Goal: Information Seeking & Learning: Learn about a topic

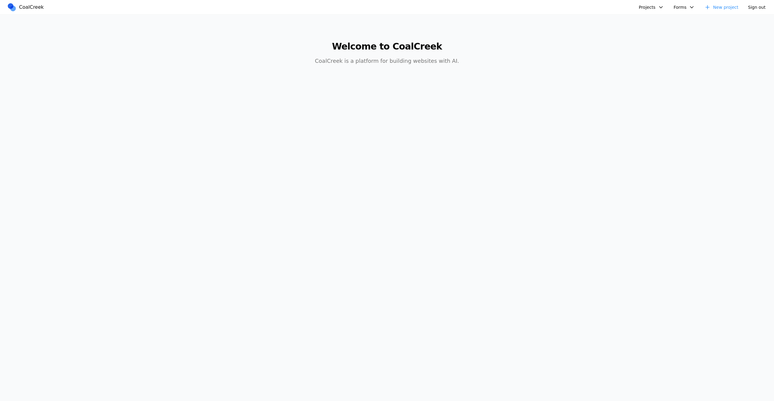
click at [646, 10] on button "Projects" at bounding box center [651, 7] width 32 height 9
click at [649, 18] on link "Physiotherapist" at bounding box center [667, 21] width 56 height 10
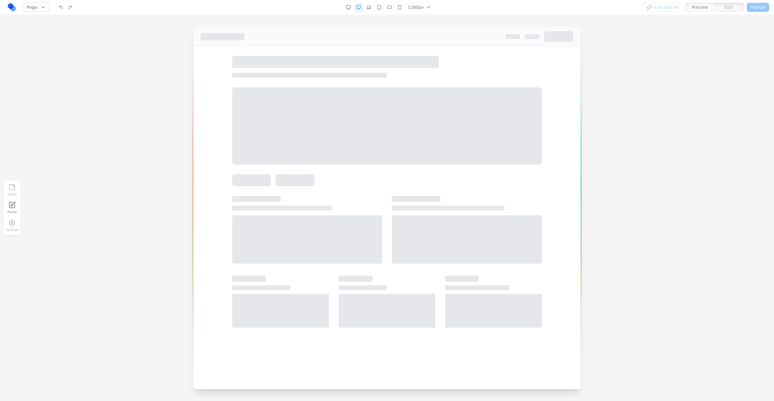
click at [497, 157] on div at bounding box center [386, 125] width 309 height 77
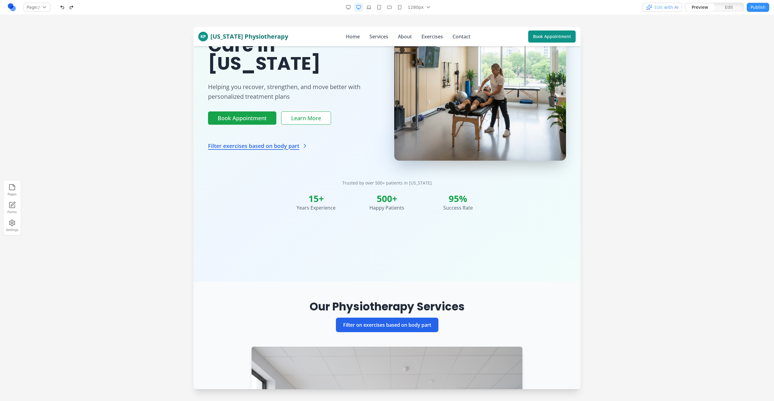
scroll to position [155, 0]
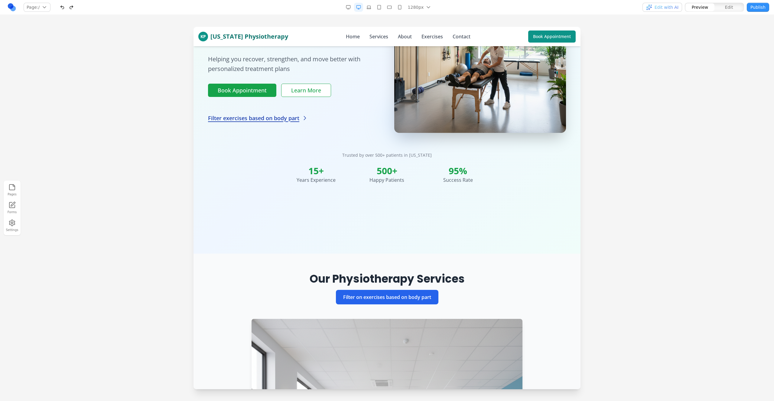
click at [298, 114] on link "Filter exercises based on body part" at bounding box center [258, 118] width 100 height 8
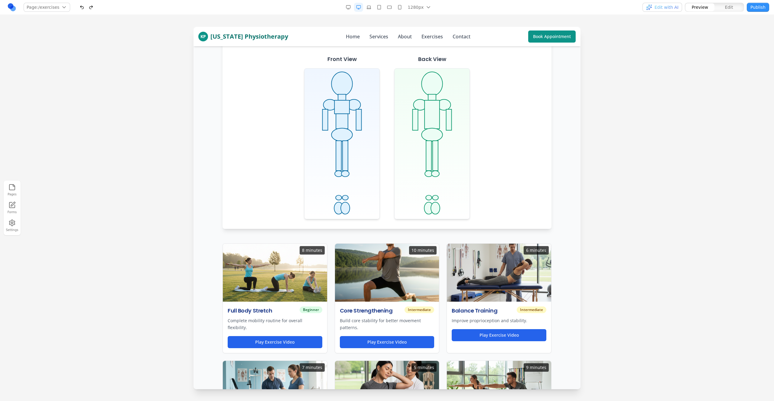
scroll to position [0, 0]
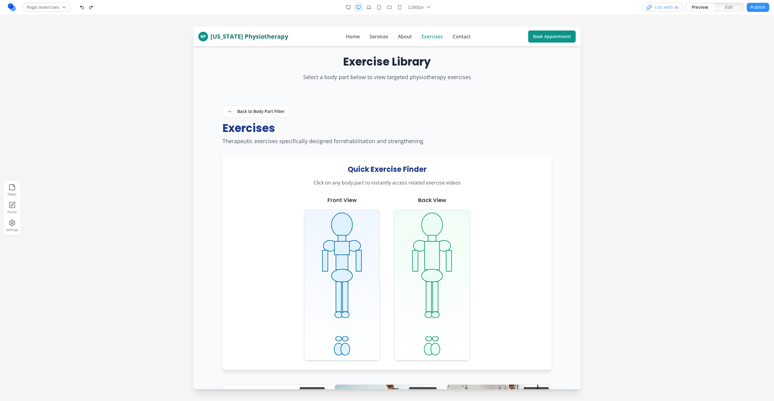
click at [426, 36] on link "Exercises" at bounding box center [431, 36] width 21 height 7
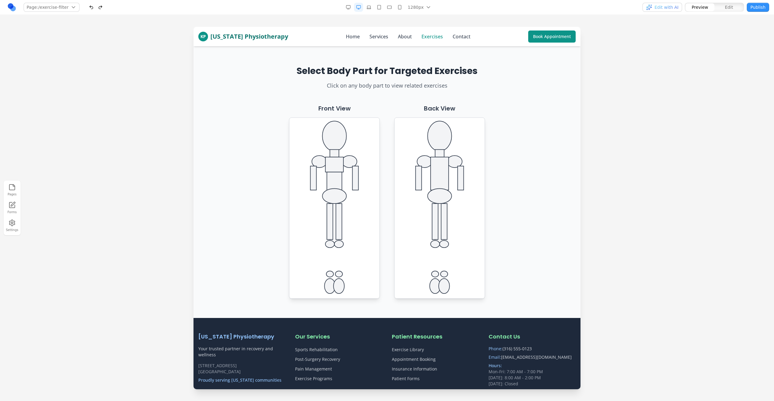
click at [426, 36] on link "Exercises" at bounding box center [431, 36] width 21 height 7
click at [427, 33] on link "Exercises" at bounding box center [431, 36] width 21 height 7
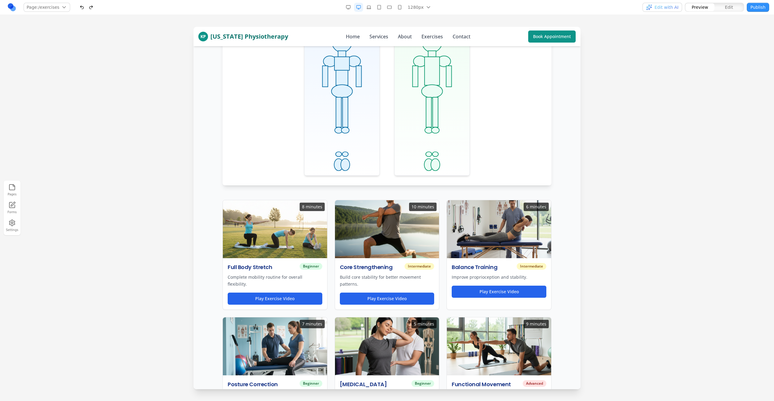
scroll to position [174, 0]
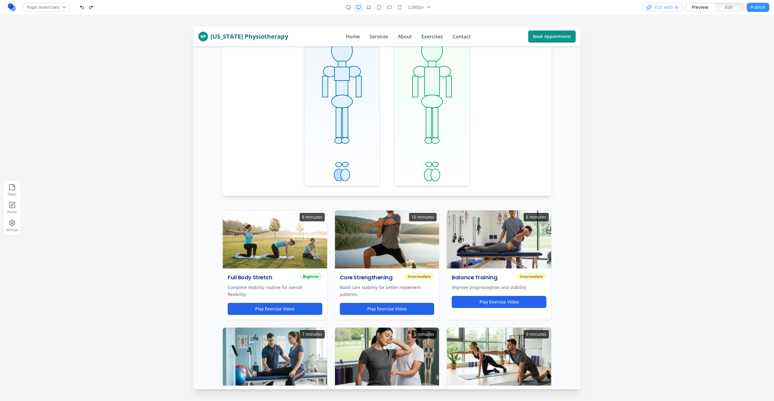
click at [337, 175] on ellipse at bounding box center [338, 175] width 9 height 12
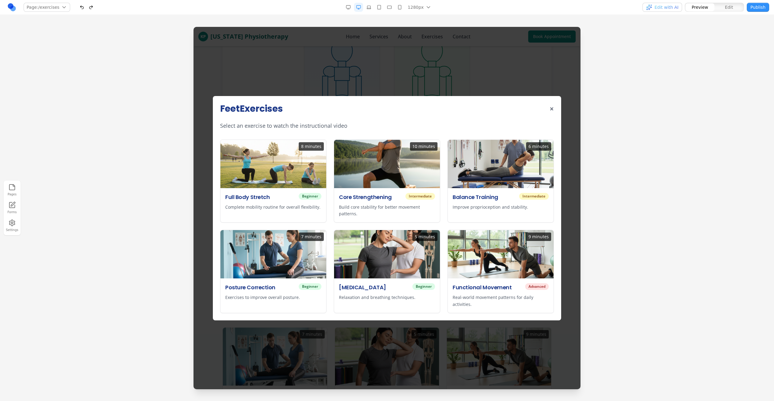
click at [306, 88] on div "Feet Exercises × Select an exercise to watch the instructional video 8 minutes …" at bounding box center [386, 208] width 387 height 363
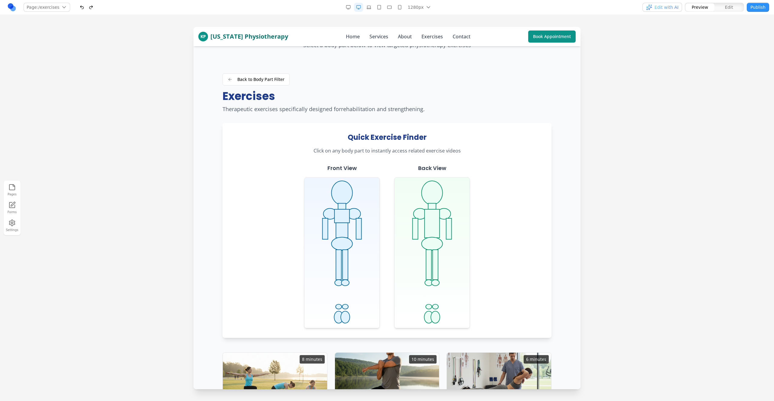
scroll to position [0, 0]
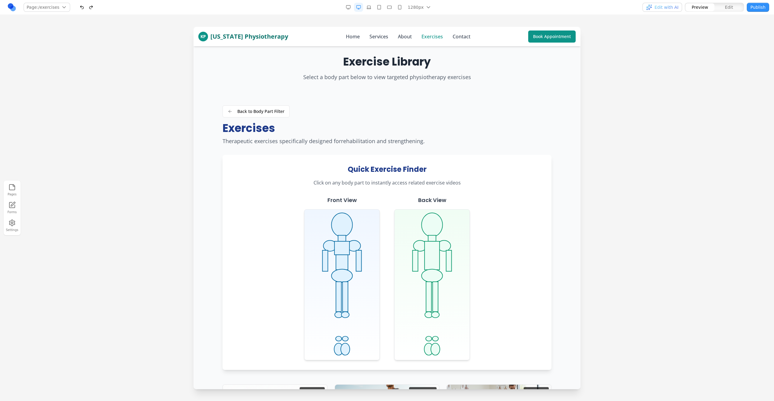
click at [421, 35] on link "Exercises" at bounding box center [431, 36] width 21 height 7
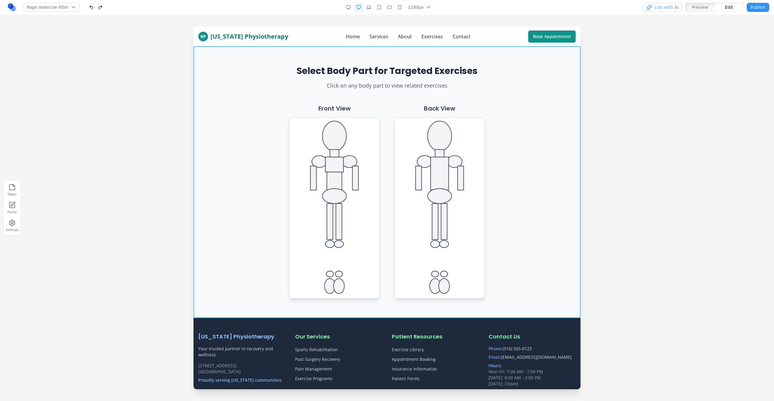
click at [257, 61] on section "Select Body Part for Targeted Exercises Click on any body part to view related …" at bounding box center [386, 182] width 387 height 272
click at [367, 38] on icon at bounding box center [367, 37] width 6 height 6
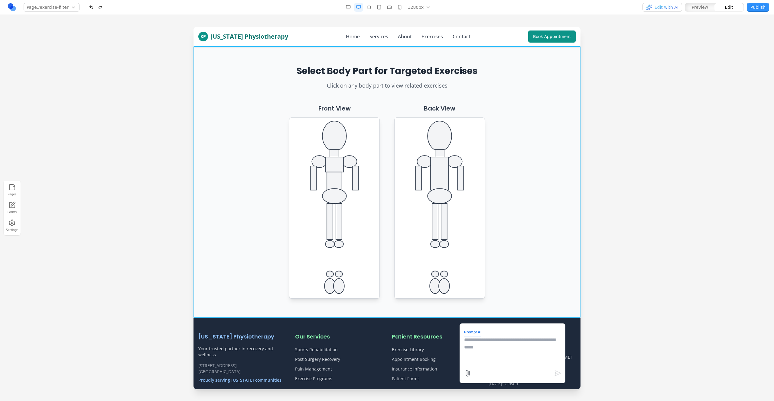
click at [333, 108] on h3 "Front View" at bounding box center [334, 108] width 32 height 8
click at [345, 143] on icon at bounding box center [334, 208] width 91 height 181
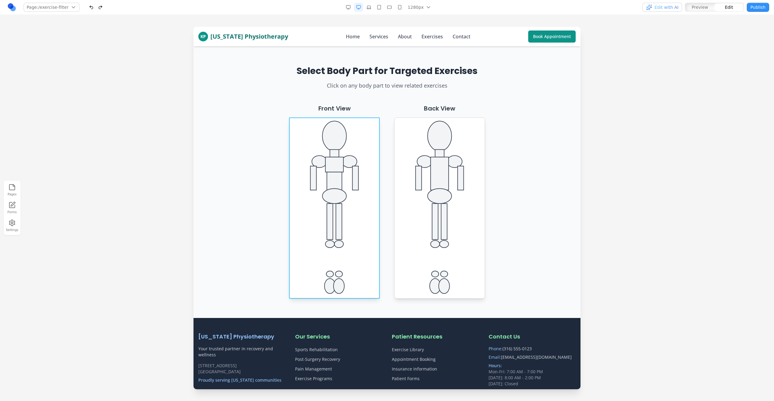
click at [314, 136] on icon at bounding box center [334, 208] width 91 height 181
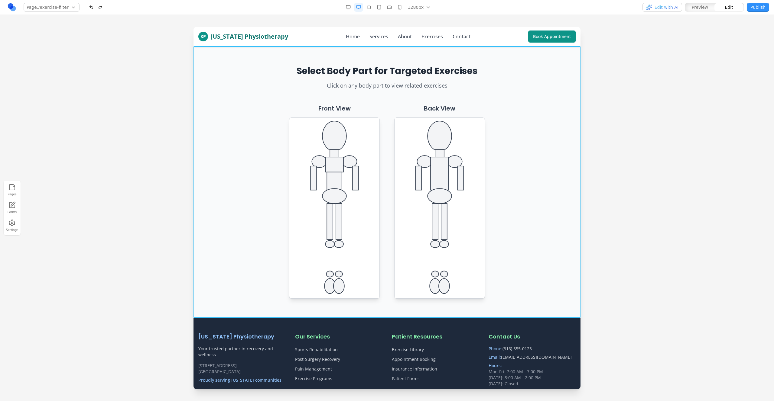
click at [415, 52] on section "Select Body Part for Targeted Exercises Click on any body part to view related …" at bounding box center [386, 182] width 387 height 272
click at [197, 310] on section "Select Body Part for Targeted Exercises Click on any body part to view related …" at bounding box center [386, 182] width 387 height 272
click at [367, 35] on icon at bounding box center [366, 36] width 5 height 5
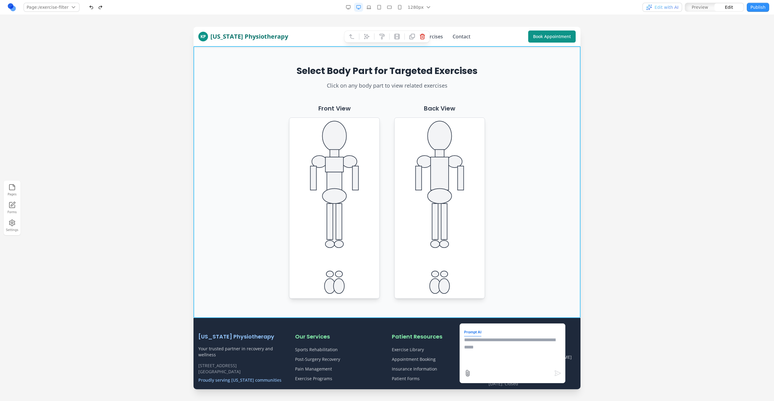
click at [481, 347] on textarea at bounding box center [512, 352] width 97 height 30
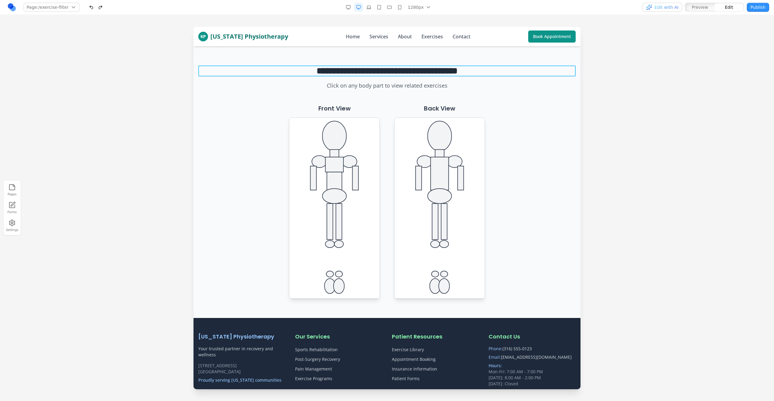
click at [216, 70] on h2 "**********" at bounding box center [386, 71] width 377 height 11
click at [258, 100] on div "**********" at bounding box center [386, 182] width 387 height 233
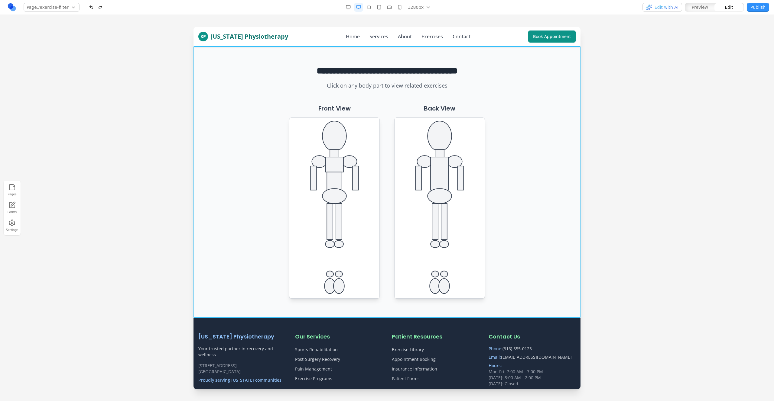
click at [207, 54] on section "**********" at bounding box center [386, 182] width 387 height 272
click at [367, 35] on icon at bounding box center [366, 36] width 5 height 5
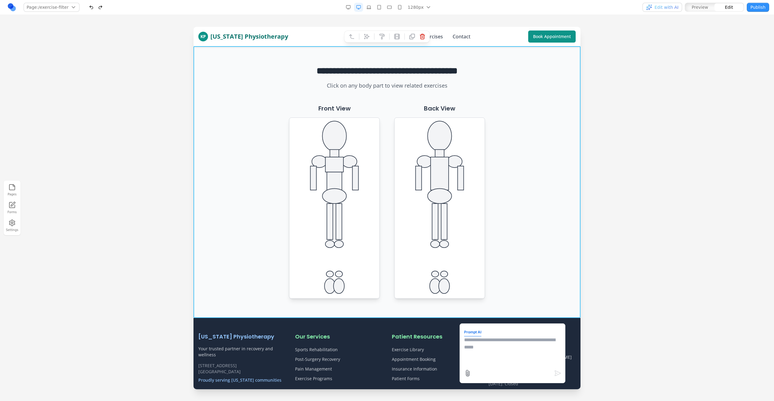
click at [505, 356] on textarea at bounding box center [512, 352] width 97 height 30
type textarea "**********"
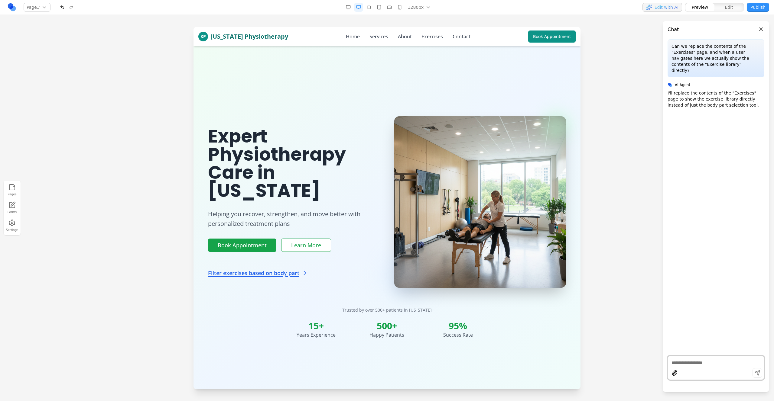
scroll to position [3, 0]
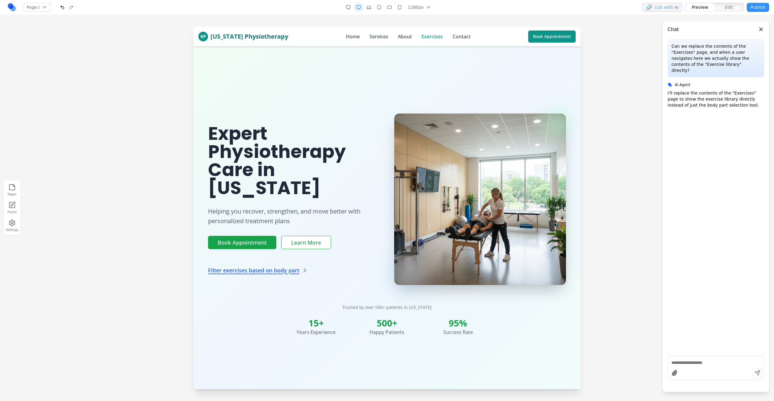
click at [422, 39] on link "Exercises" at bounding box center [431, 36] width 21 height 7
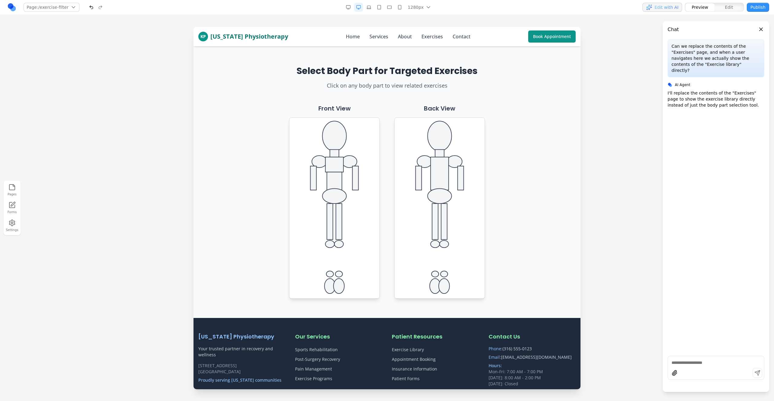
scroll to position [0, 0]
click at [338, 132] on ellipse at bounding box center [334, 136] width 24 height 30
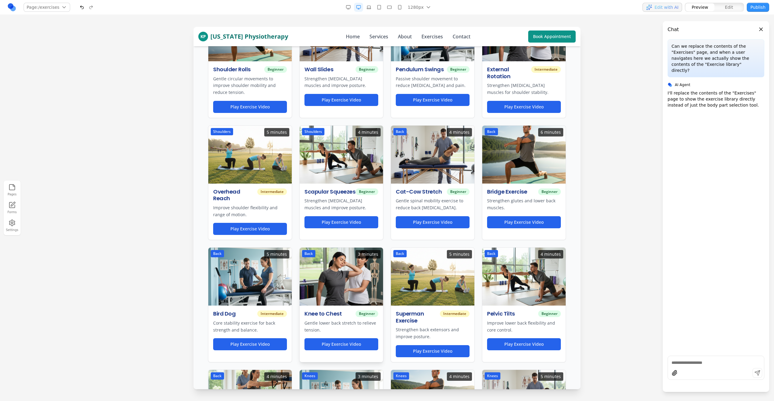
scroll to position [0, 0]
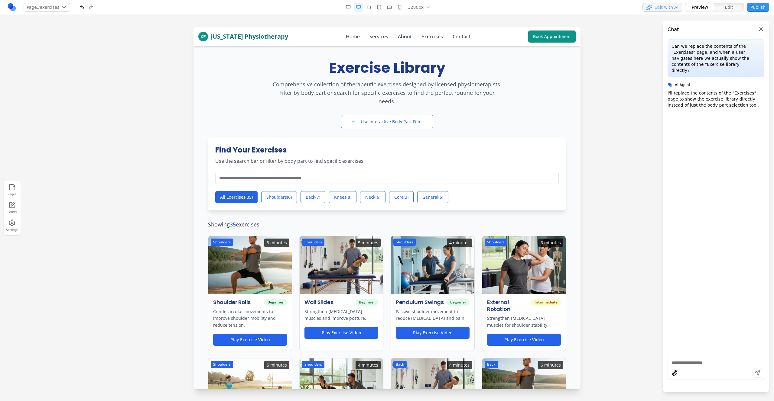
click at [81, 8] on button "button" at bounding box center [81, 7] width 9 height 9
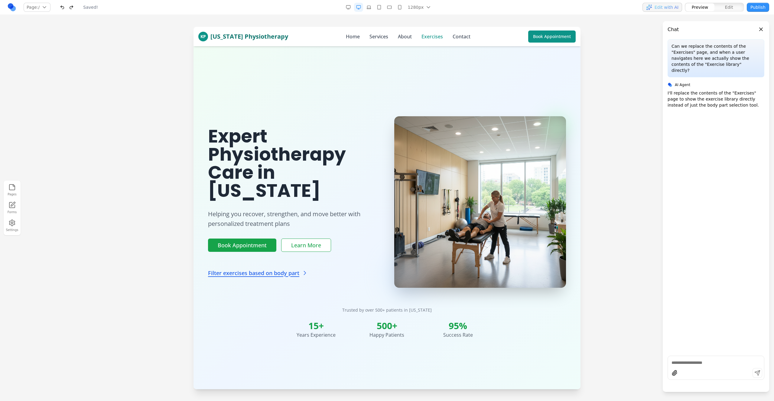
click at [426, 34] on link "Exercises" at bounding box center [431, 36] width 21 height 7
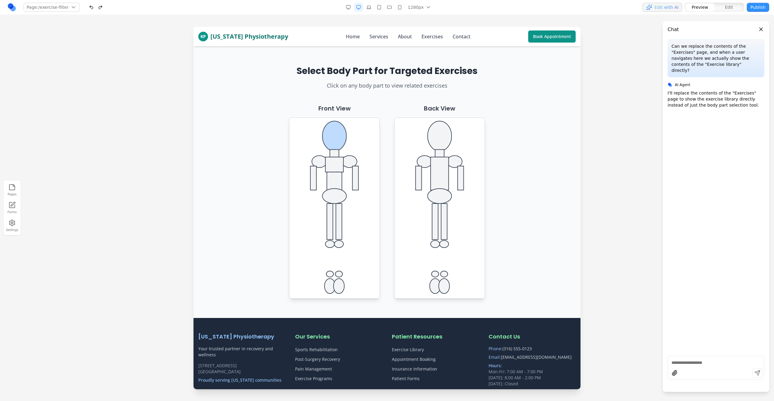
click at [335, 129] on ellipse at bounding box center [334, 136] width 24 height 30
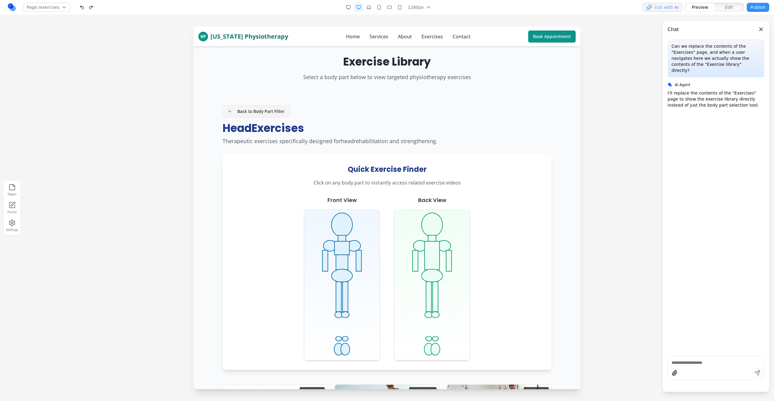
click at [270, 115] on link "Back to Body Part Filter" at bounding box center [255, 111] width 67 height 12
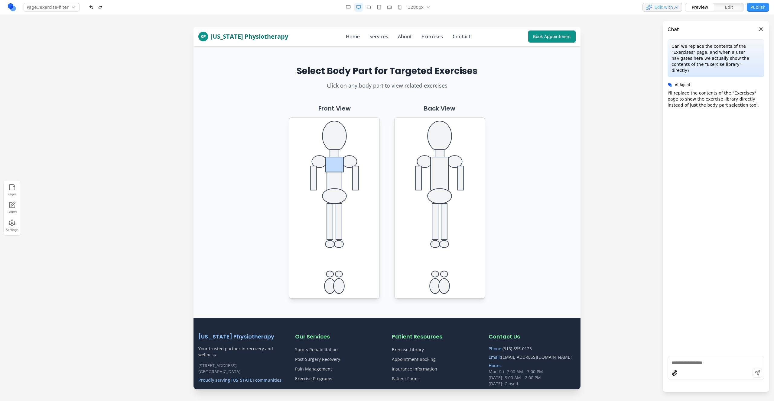
click at [332, 163] on rect at bounding box center [334, 164] width 18 height 15
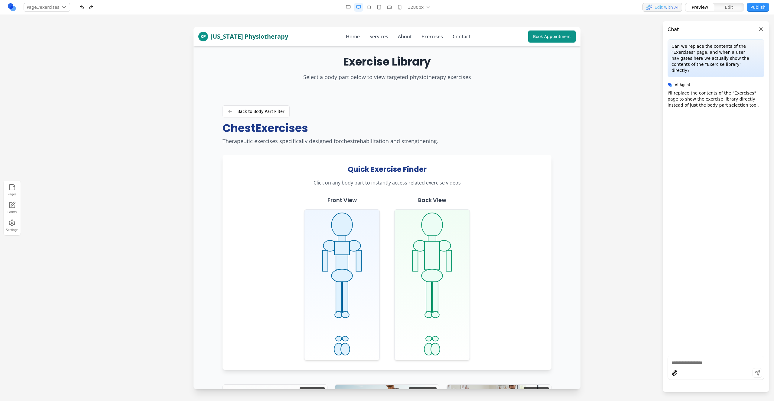
click at [295, 112] on div "Back to Body Part Filter Chest Exercises Therapeutic exercises specifically des…" at bounding box center [386, 125] width 329 height 40
click at [283, 110] on link "Back to Body Part Filter" at bounding box center [255, 111] width 67 height 12
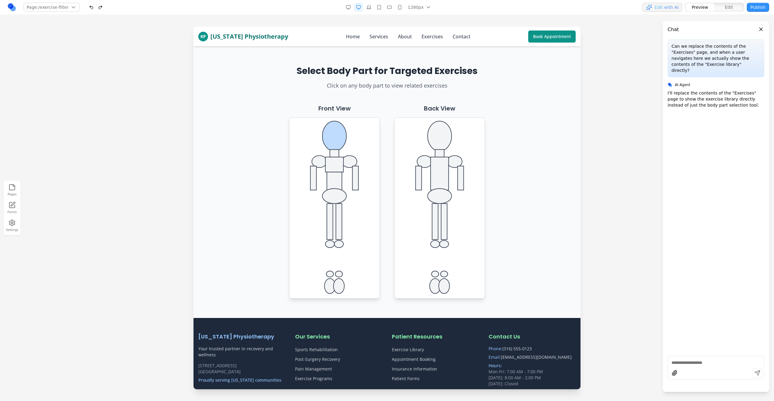
click at [332, 138] on ellipse at bounding box center [334, 136] width 24 height 30
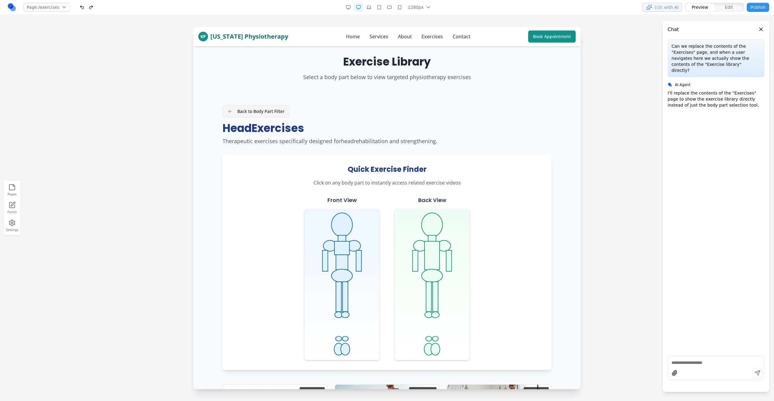
click at [265, 107] on link "Back to Body Part Filter" at bounding box center [255, 111] width 67 height 12
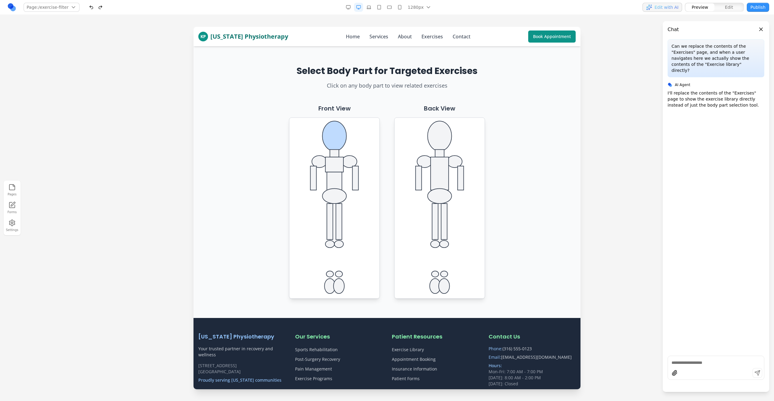
click at [341, 135] on ellipse at bounding box center [334, 136] width 24 height 30
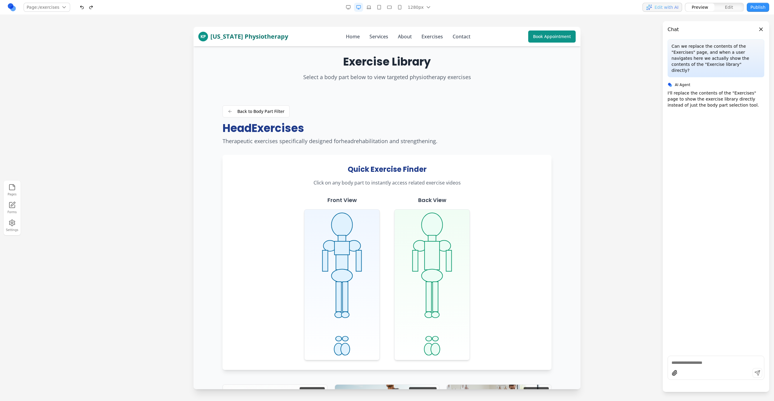
click at [370, 119] on div "Back to Body Part Filter Head Exercises Therapeutic exercises specifically desi…" at bounding box center [386, 125] width 329 height 40
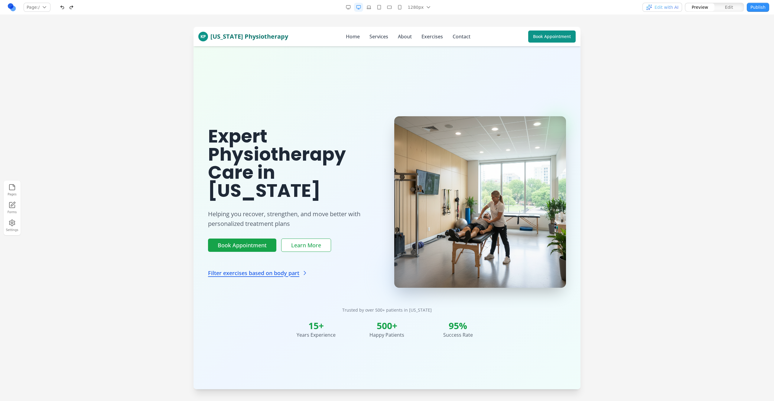
click at [662, 11] on button "Edit with AI" at bounding box center [662, 7] width 40 height 9
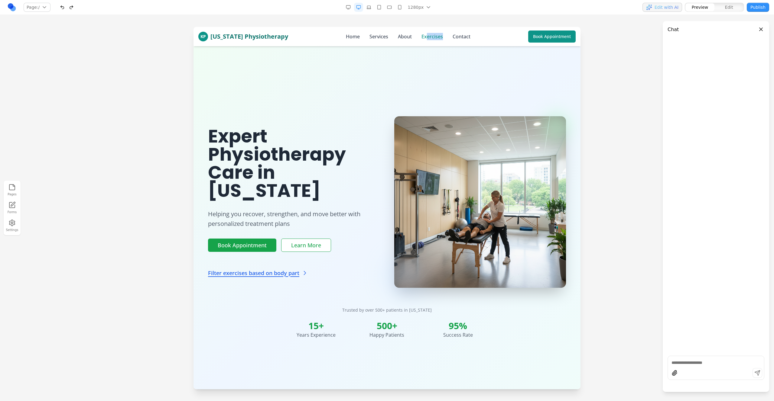
click at [422, 38] on div "KP [US_STATE] Physiotherapy Home Services About Exercises Contact Book Appointm…" at bounding box center [386, 36] width 377 height 19
click at [422, 38] on link "Exercises" at bounding box center [431, 36] width 21 height 7
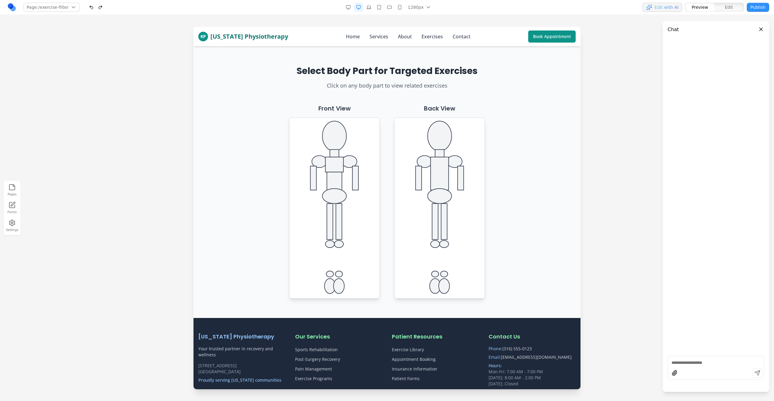
click at [348, 135] on icon at bounding box center [334, 208] width 91 height 181
click at [344, 135] on ellipse at bounding box center [334, 136] width 24 height 30
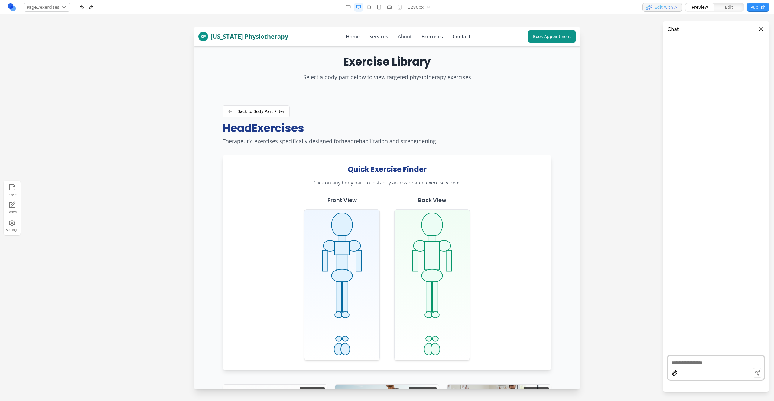
click at [694, 360] on textarea at bounding box center [715, 363] width 89 height 6
click at [335, 250] on rect at bounding box center [341, 248] width 15 height 14
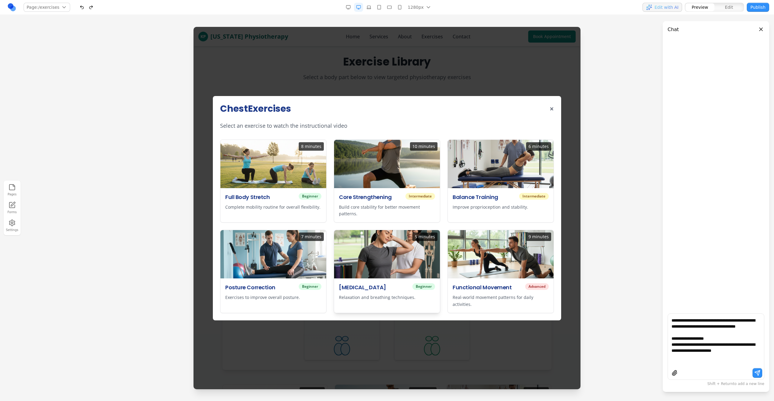
click at [385, 289] on h3 "[MEDICAL_DATA]" at bounding box center [362, 287] width 47 height 8
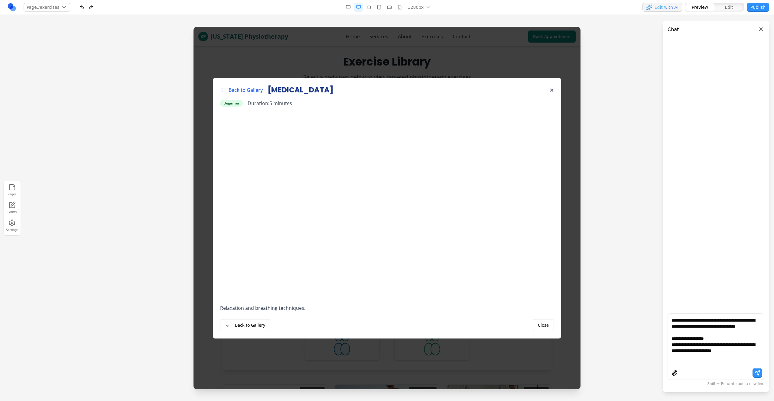
click at [379, 353] on div "Back to Gallery [MEDICAL_DATA] × Beginner Duration: 5 minutes Relaxation and br…" at bounding box center [386, 208] width 387 height 363
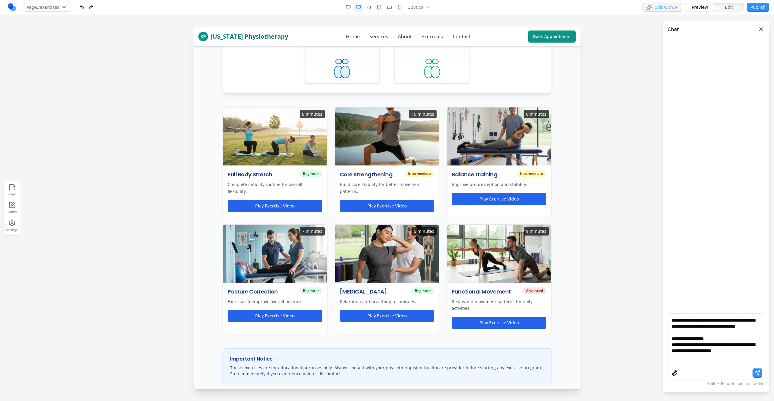
scroll to position [278, 0]
click at [756, 357] on textarea "**********" at bounding box center [715, 342] width 89 height 48
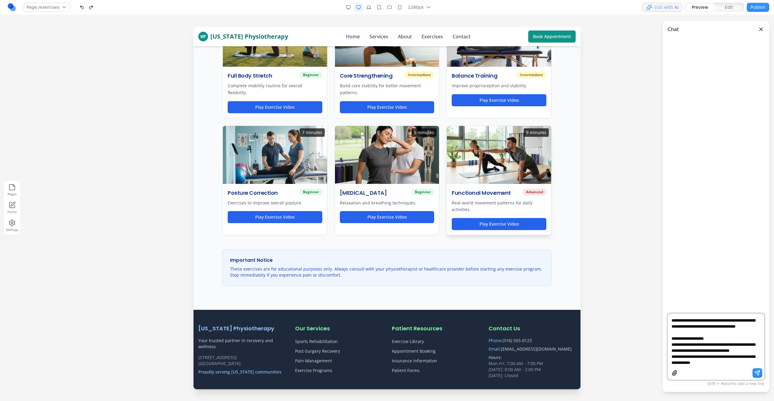
scroll to position [24, 0]
type textarea "**********"
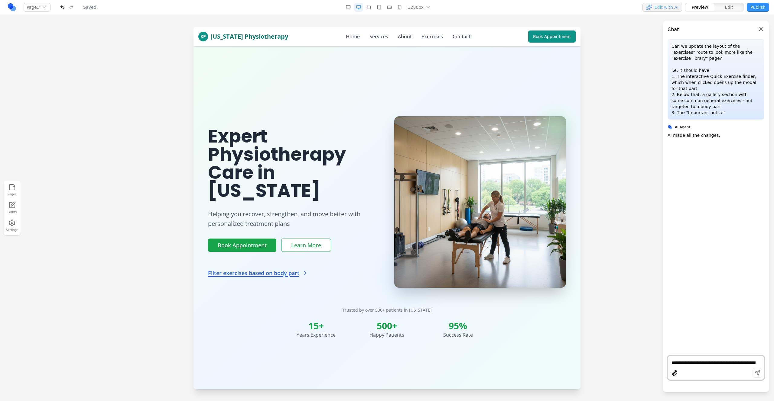
scroll to position [0, 0]
click at [435, 34] on link "Exercises" at bounding box center [431, 36] width 21 height 7
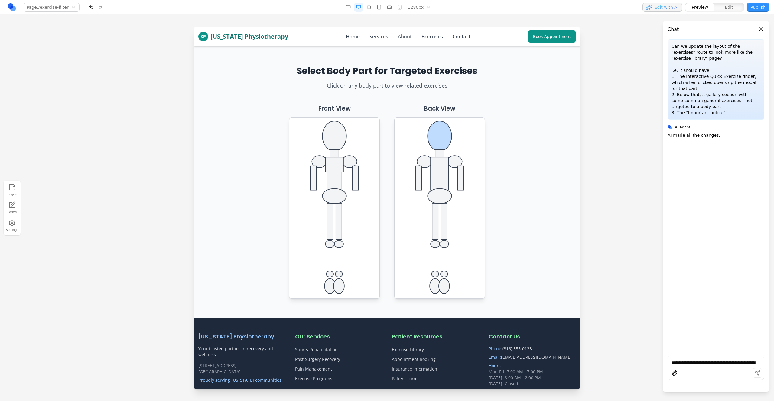
click at [441, 131] on ellipse at bounding box center [439, 136] width 24 height 30
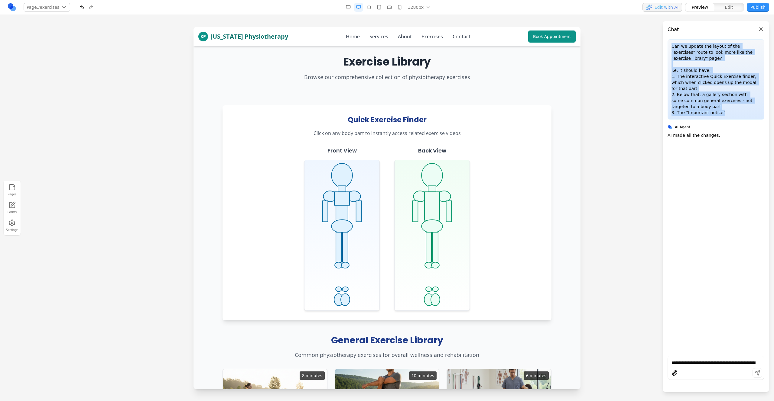
drag, startPoint x: 680, startPoint y: 54, endPoint x: 668, endPoint y: 37, distance: 20.1
click at [668, 38] on div "**********" at bounding box center [715, 215] width 106 height 354
copy p "Can we update the layout of the "exercises" route to look more like the "exerci…"
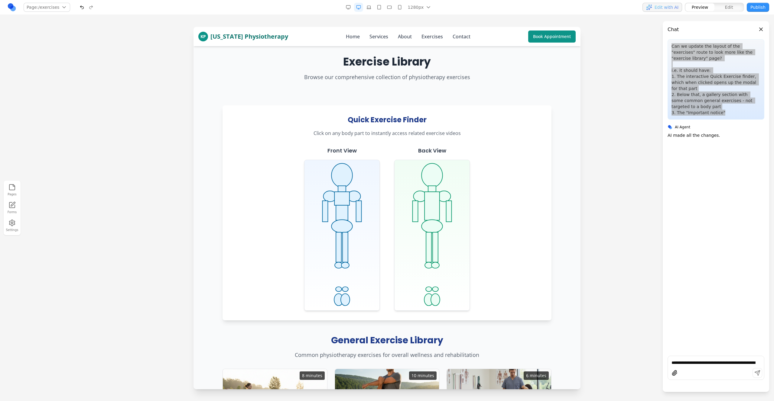
drag, startPoint x: 405, startPoint y: 33, endPoint x: 411, endPoint y: 37, distance: 7.7
click at [406, 35] on nav "Home Services About Exercises Contact" at bounding box center [408, 36] width 124 height 7
click at [421, 35] on link "Exercises" at bounding box center [431, 36] width 21 height 7
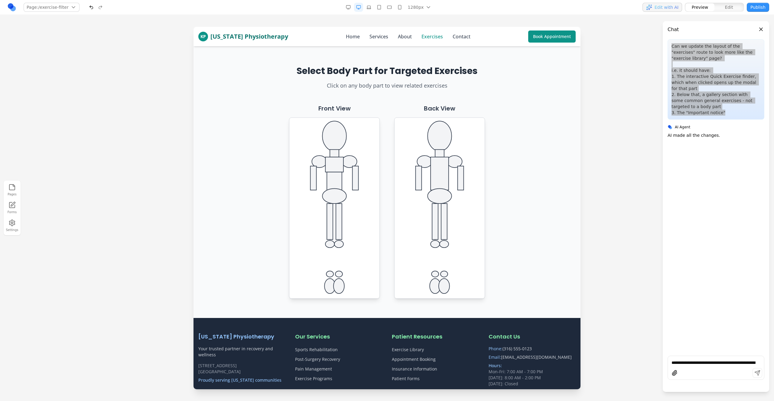
click at [421, 36] on link "Exercises" at bounding box center [431, 36] width 21 height 7
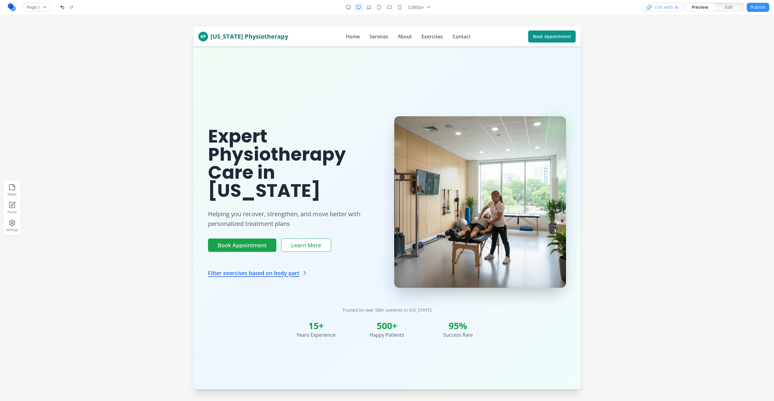
click at [424, 36] on link "Exercises" at bounding box center [431, 36] width 21 height 7
